Goal: Navigation & Orientation: Find specific page/section

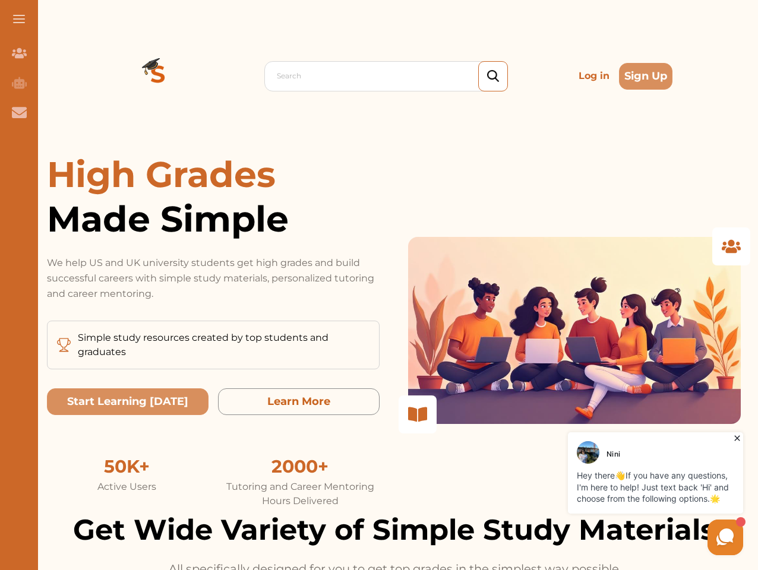
click at [379, 285] on p "We help US and UK university students get high grades and build successful care…" at bounding box center [213, 278] width 333 height 46
click at [19, 19] on span at bounding box center [19, 18] width 12 height 1
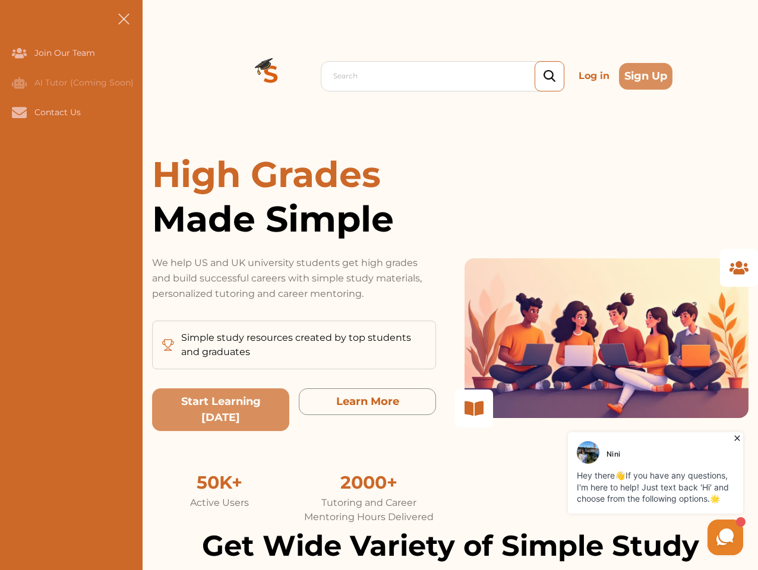
click at [19, 53] on icon "Join Our Team" at bounding box center [19, 53] width 15 height 10
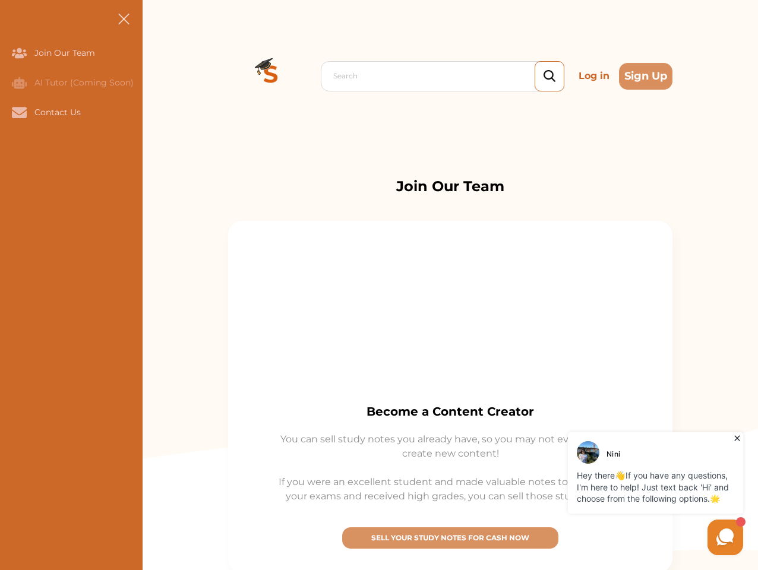
click at [19, 83] on icon "AI Tutor (Coming Soon)" at bounding box center [19, 83] width 15 height 12
click at [19, 112] on icon "Contact Us" at bounding box center [19, 112] width 15 height 11
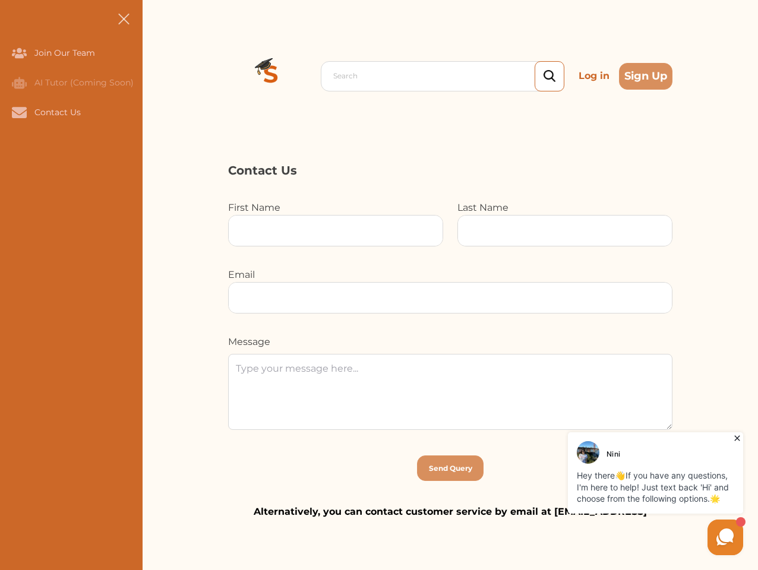
click at [158, 76] on div "Search Log in Sign Up Search Log in Sign Up" at bounding box center [450, 76] width 615 height 152
click at [594, 76] on p "Log in" at bounding box center [594, 76] width 40 height 24
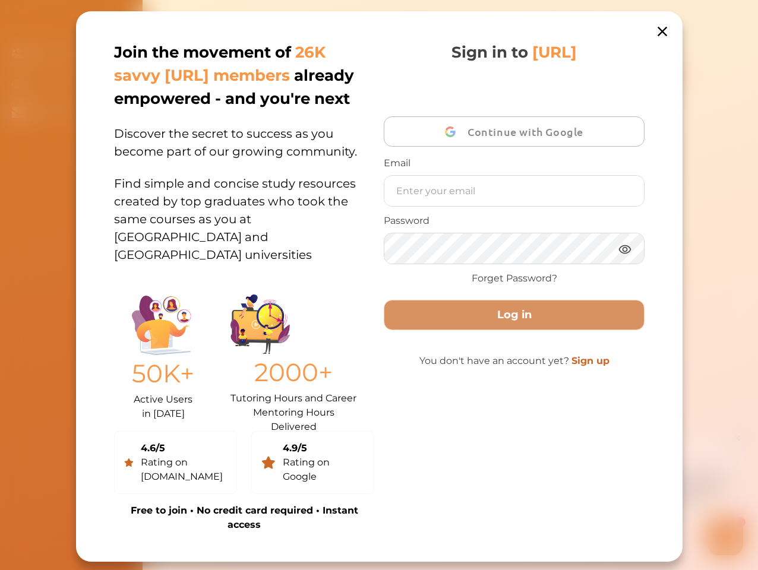
click at [646, 76] on div "Join the movement of 26K savvy [URL] members already empowered - and you're nex…" at bounding box center [379, 286] width 606 height 551
click at [128, 401] on div "50K+ Active Users in [DATE] 2000+ Tutoring Hours and Career Mentoring Hours Del…" at bounding box center [244, 354] width 260 height 134
